Goal: Task Accomplishment & Management: Use online tool/utility

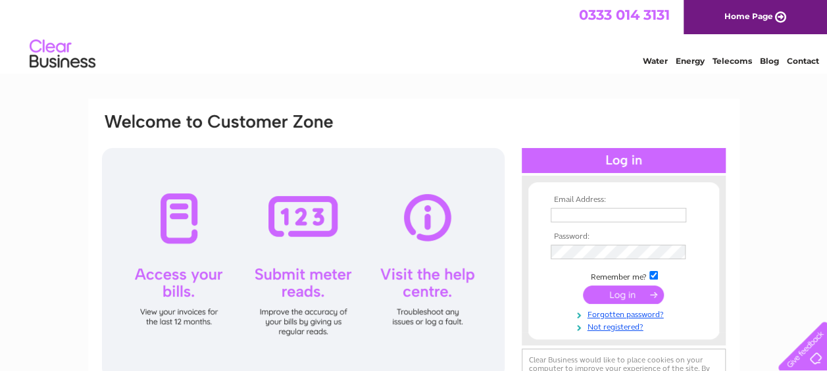
type input "[EMAIL_ADDRESS][DOMAIN_NAME]"
click at [293, 286] on div at bounding box center [303, 263] width 403 height 230
click at [644, 295] on input "submit" at bounding box center [623, 295] width 81 height 18
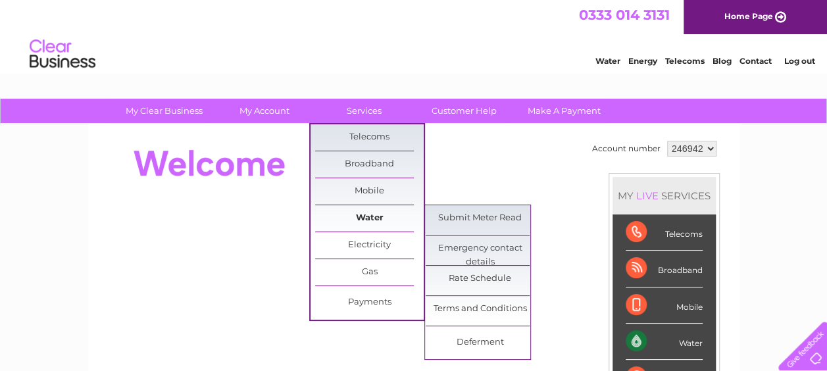
click at [360, 220] on link "Water" at bounding box center [369, 218] width 109 height 26
click at [468, 213] on link "Submit Meter Read" at bounding box center [480, 218] width 109 height 26
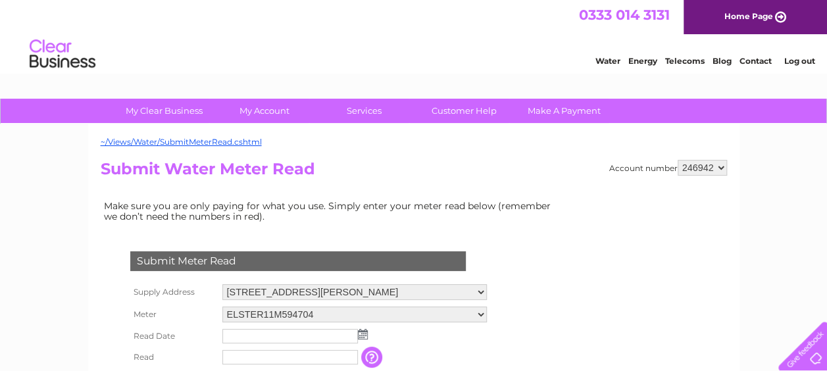
click at [363, 332] on img at bounding box center [363, 334] width 10 height 11
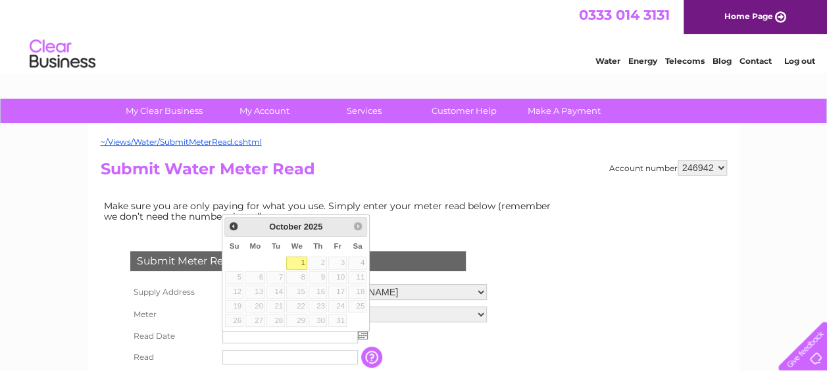
click at [301, 259] on link "1" at bounding box center [296, 263] width 21 height 13
type input "2025/10/01"
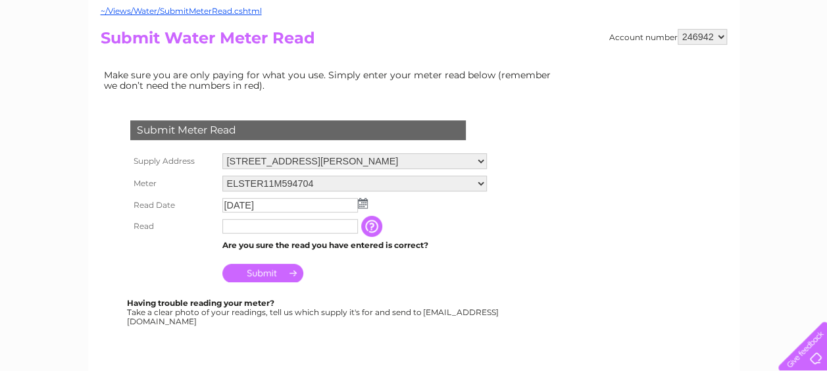
scroll to position [132, 0]
click at [254, 225] on input "text" at bounding box center [290, 225] width 136 height 14
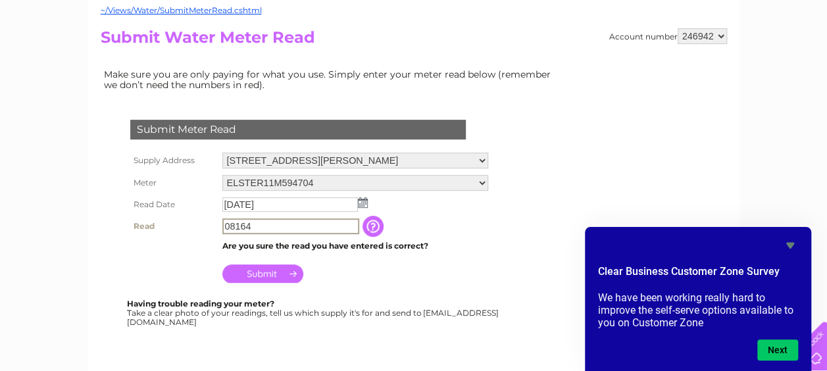
type input "08164"
click at [278, 272] on input "Submit" at bounding box center [262, 272] width 81 height 18
